Goal: Check status: Check status

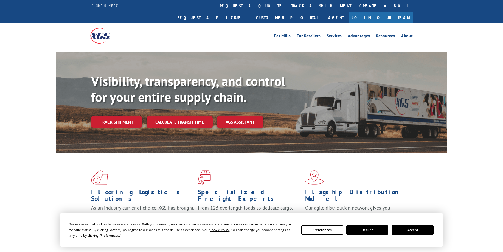
click at [114, 117] on div "Visibility, transparency, and control for your entire supply chain. Track shipm…" at bounding box center [269, 111] width 356 height 76
click at [112, 116] on link "Track shipment" at bounding box center [116, 121] width 51 height 11
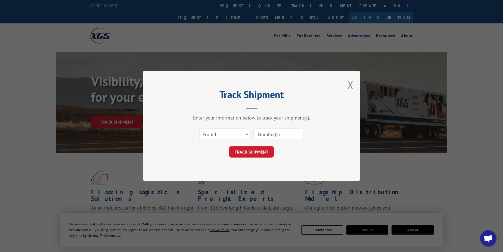
click at [218, 141] on div "Select category... Probill BOL PO" at bounding box center [251, 134] width 163 height 18
click at [222, 138] on select "Select category... Probill BOL PO" at bounding box center [224, 133] width 50 height 11
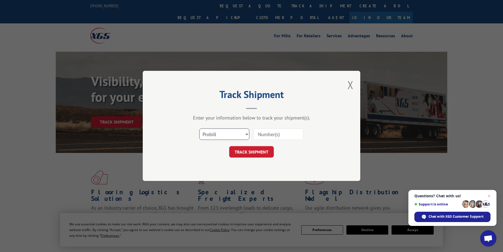
select select "bol"
click at [199, 128] on select "Select category... Probill BOL PO" at bounding box center [224, 133] width 50 height 11
click at [273, 133] on input at bounding box center [278, 133] width 50 height 11
type input "54394706"
click at [259, 151] on button "TRACK SHIPMENT" at bounding box center [251, 151] width 45 height 11
